Goal: Navigation & Orientation: Find specific page/section

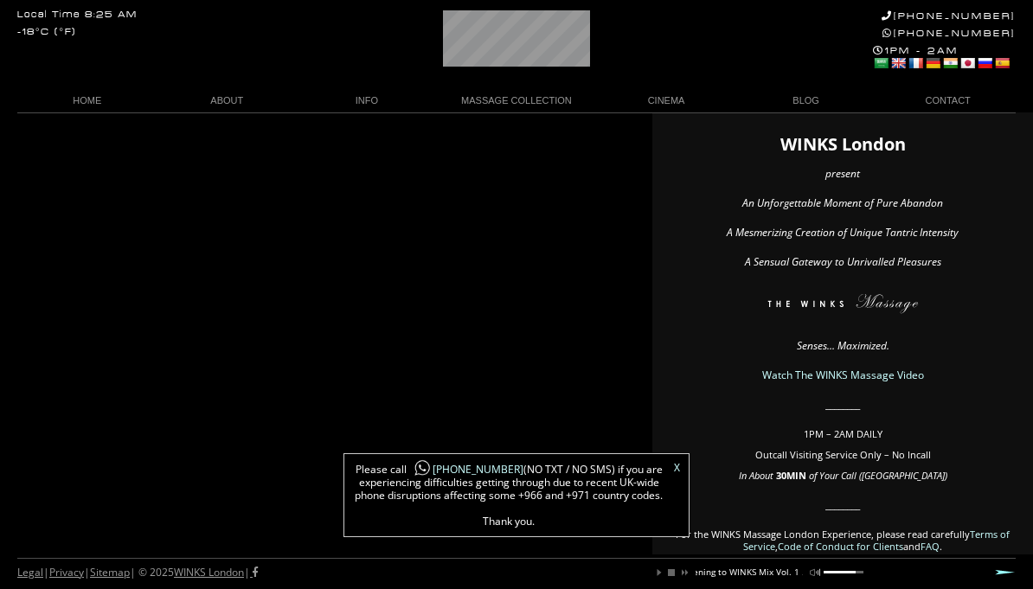
click at [674, 473] on link "X" at bounding box center [677, 468] width 6 height 10
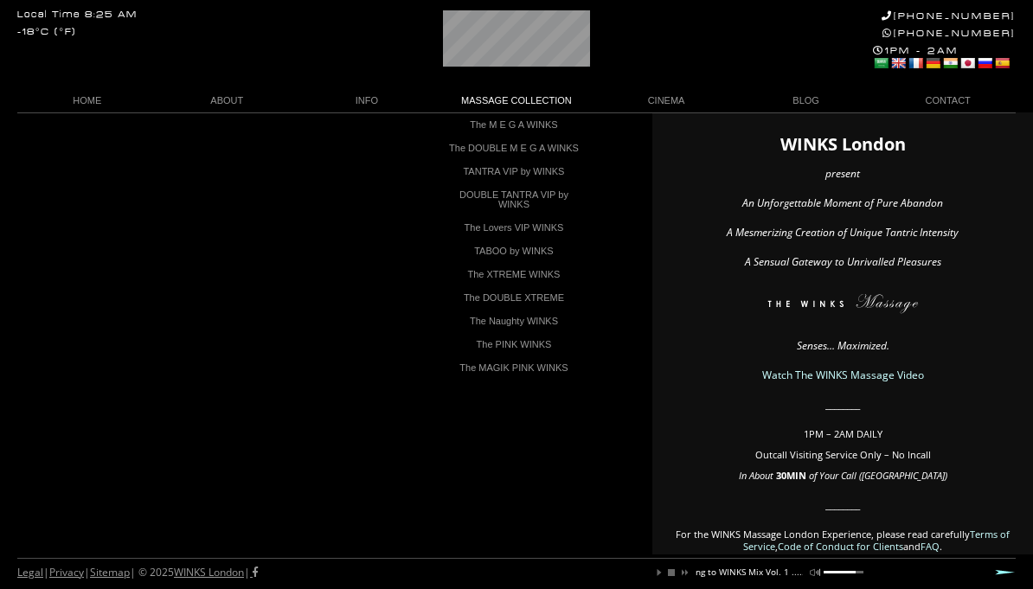
scroll to position [0, 170]
click at [552, 183] on link "TANTRA VIP by WINKS" at bounding box center [513, 171] width 147 height 23
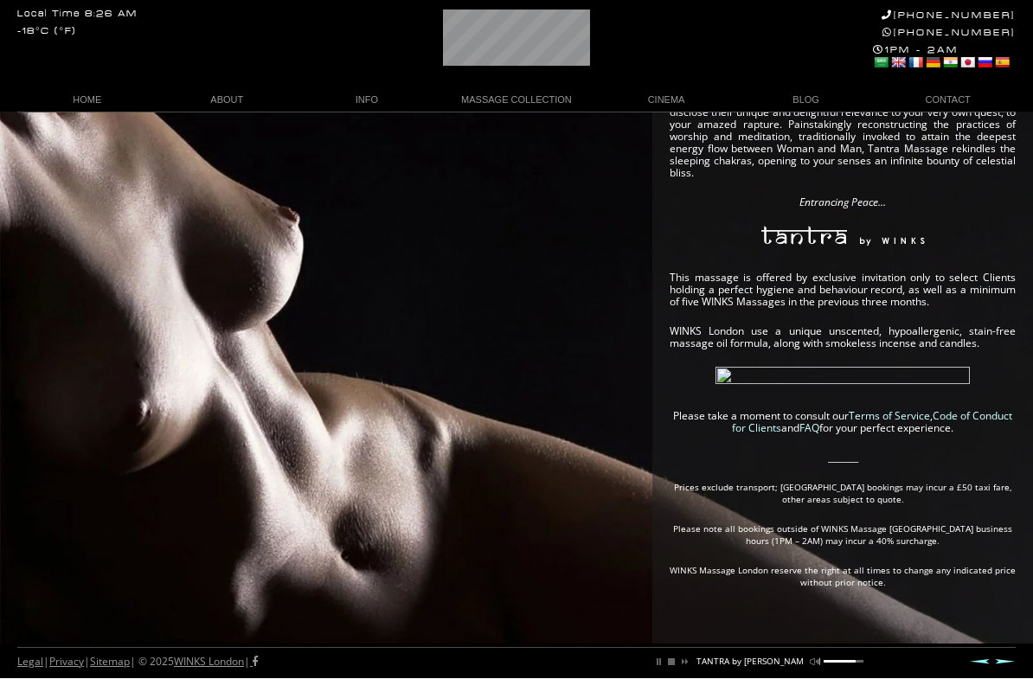
scroll to position [0, 195]
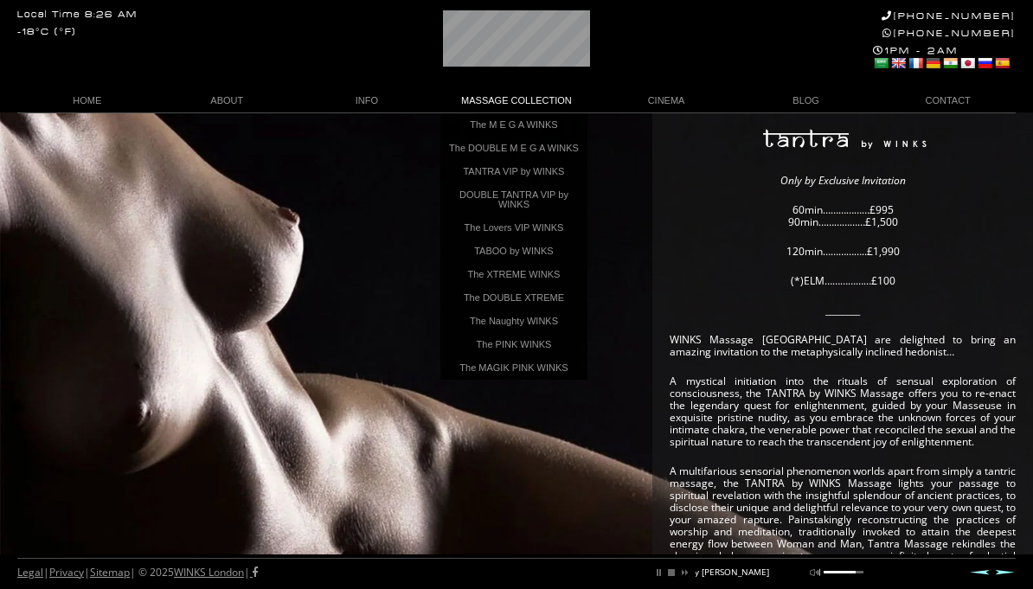
click at [557, 286] on link "The XTREME WINKS" at bounding box center [513, 274] width 147 height 23
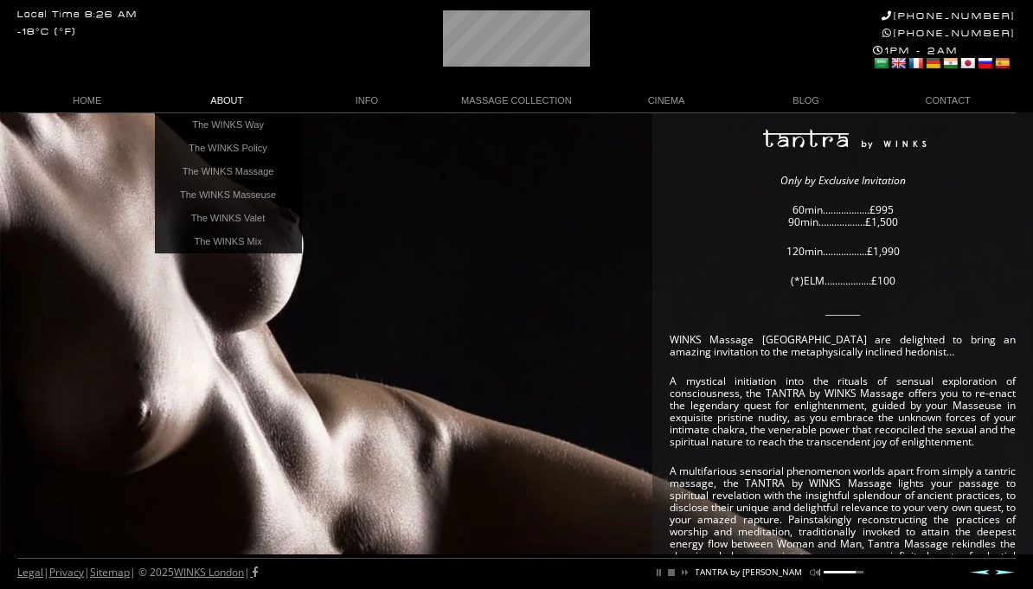
click at [195, 176] on link "The WINKS Massage" at bounding box center [228, 171] width 147 height 23
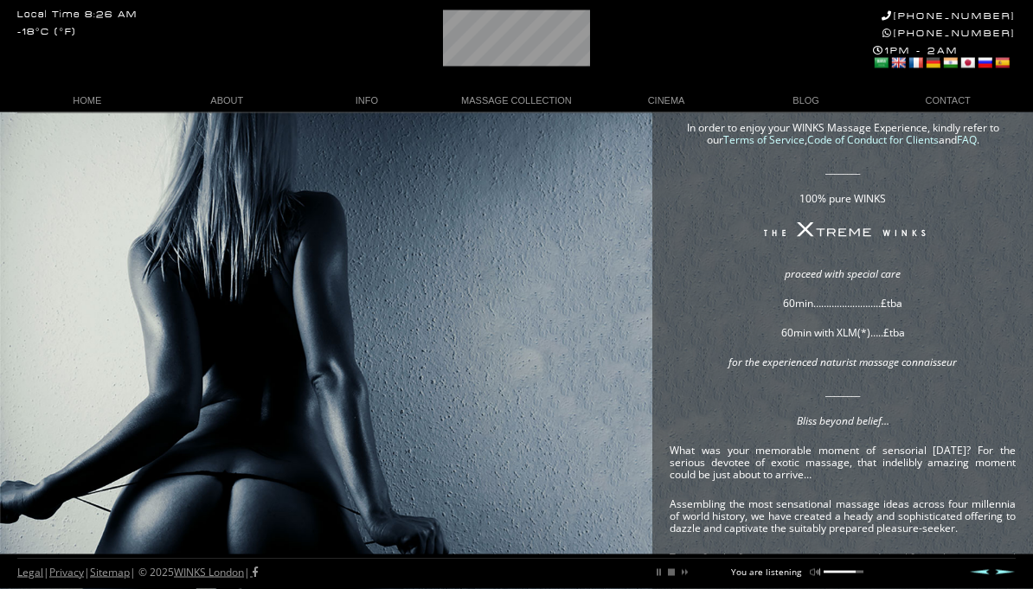
scroll to position [60, 0]
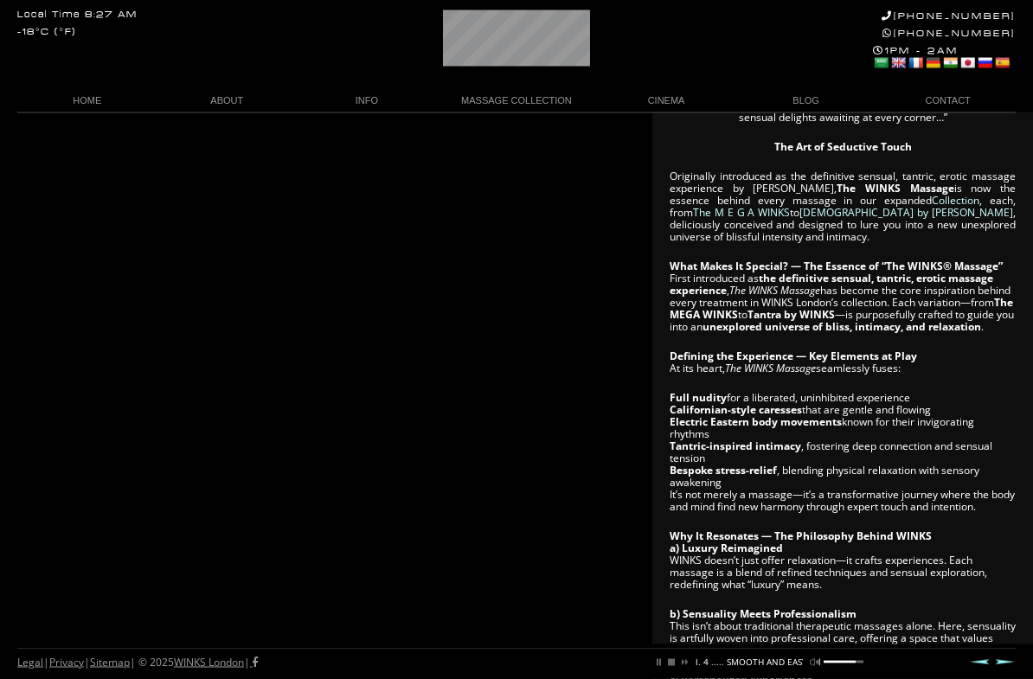
scroll to position [86, 0]
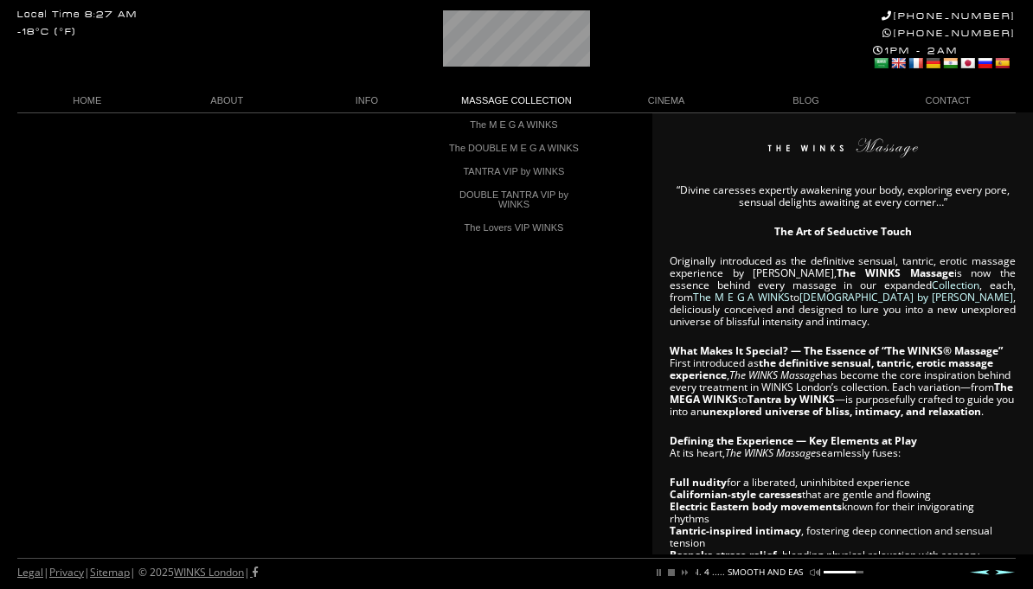
click at [529, 99] on link "MASSAGE COLLECTION" at bounding box center [517, 100] width 160 height 23
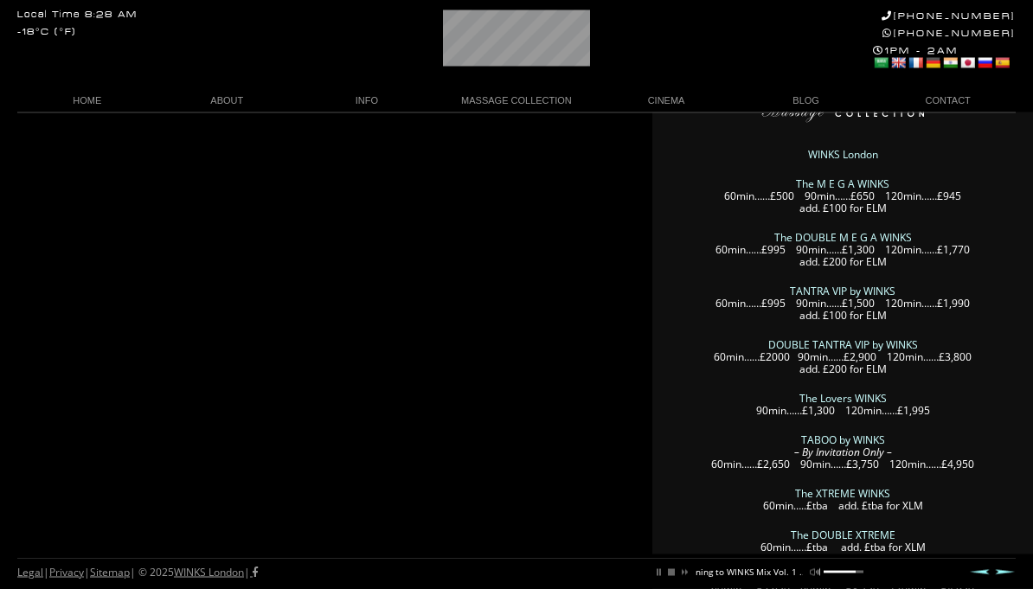
scroll to position [37, 0]
